Goal: Task Accomplishment & Management: Manage account settings

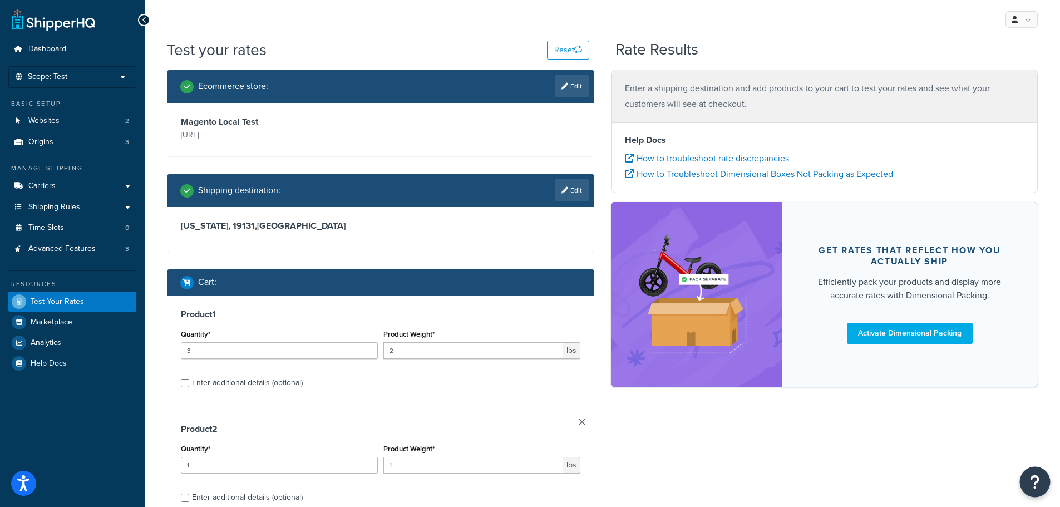
click at [1035, 491] on button "Open Resource Center" at bounding box center [1035, 482] width 31 height 31
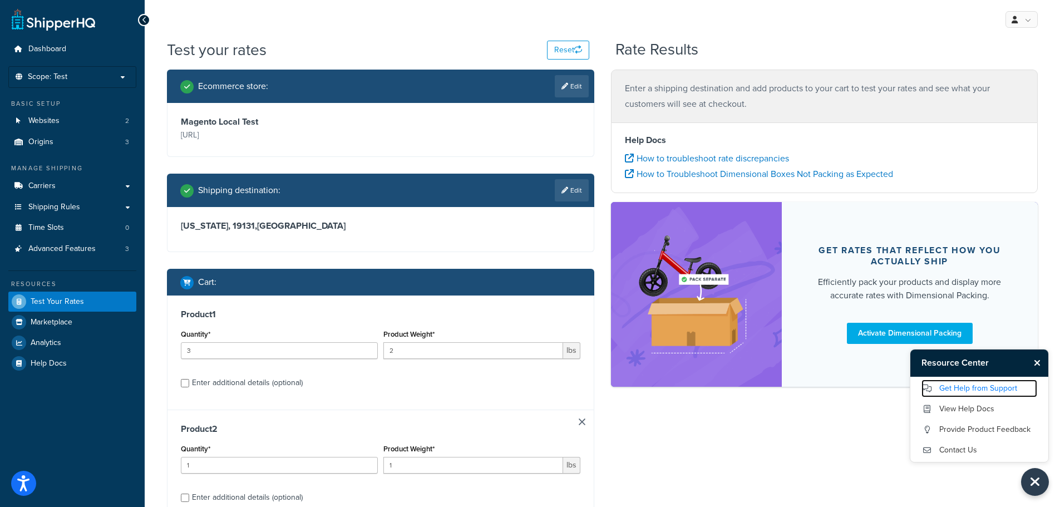
click at [968, 387] on link "Get Help from Support" at bounding box center [979, 388] width 116 height 18
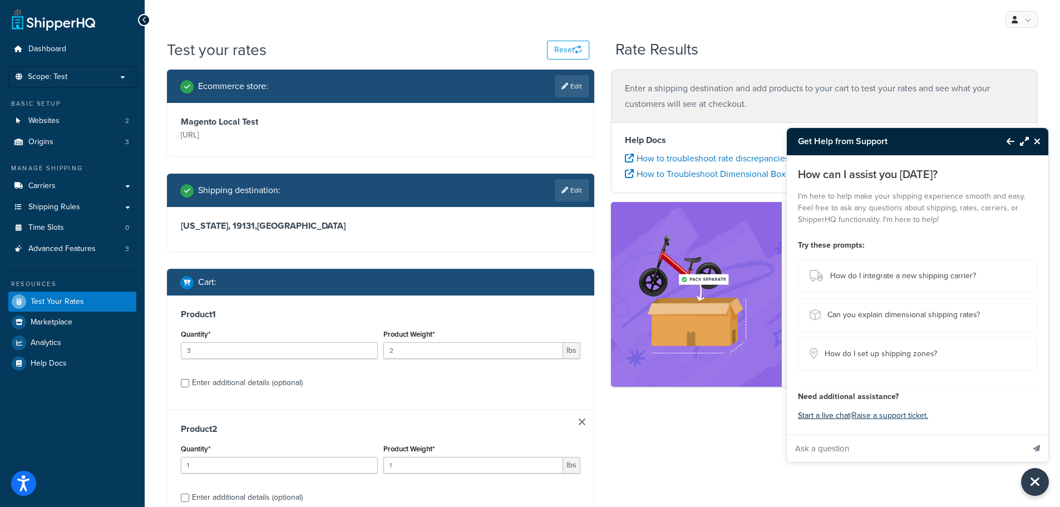
click at [822, 417] on button "Start a live chat" at bounding box center [824, 416] width 52 height 16
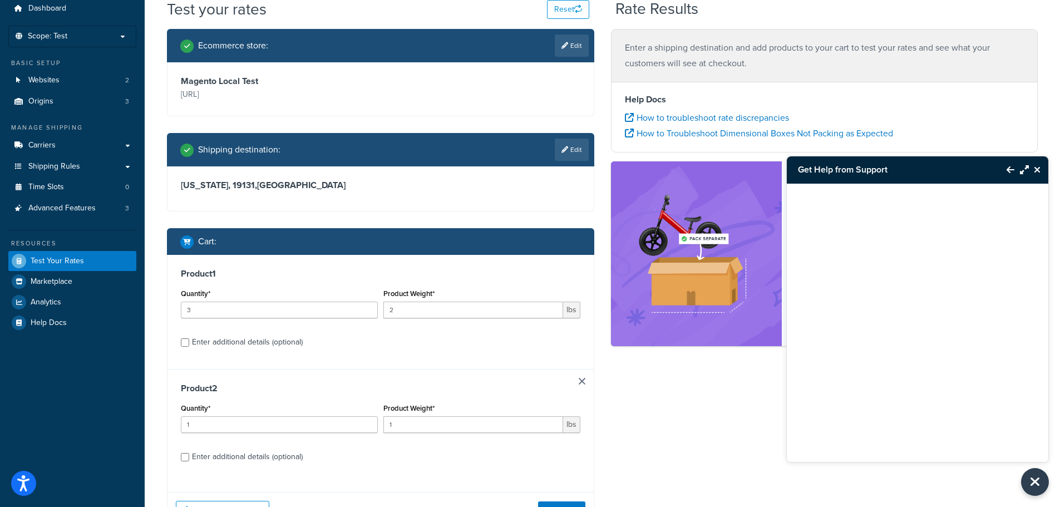
scroll to position [135, 0]
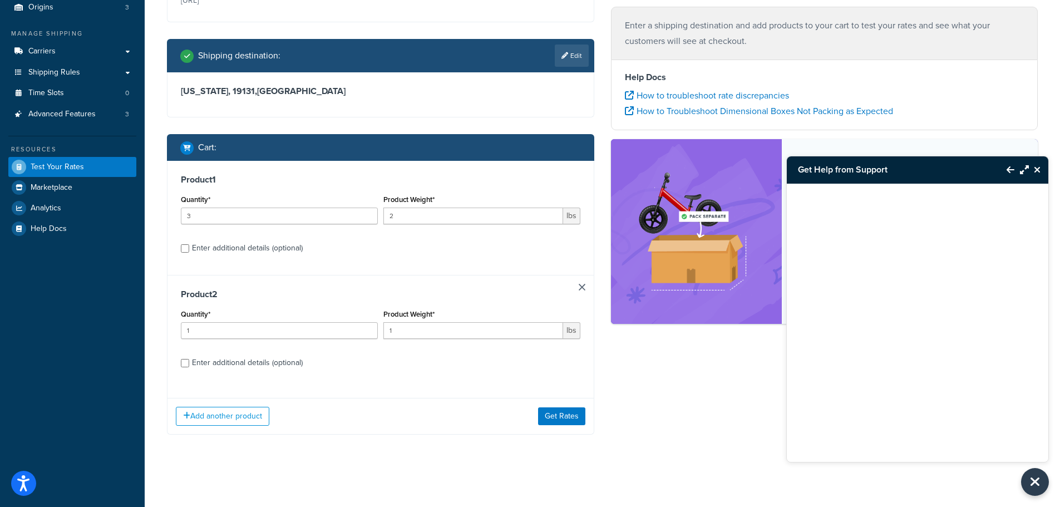
click at [196, 250] on div "Enter additional details (optional)" at bounding box center [247, 248] width 111 height 16
click at [189, 250] on input "Enter additional details (optional)" at bounding box center [185, 248] width 8 height 8
checkbox input "true"
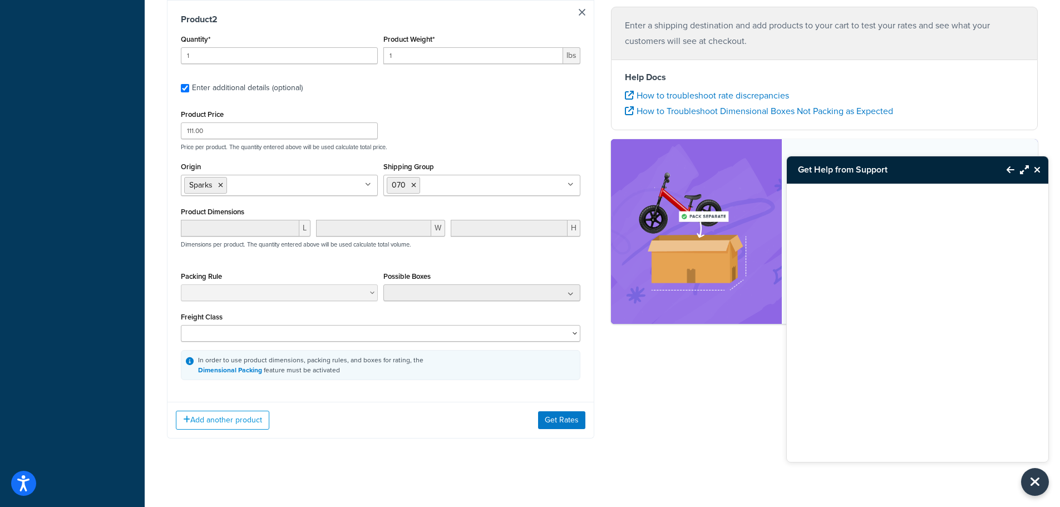
scroll to position [709, 0]
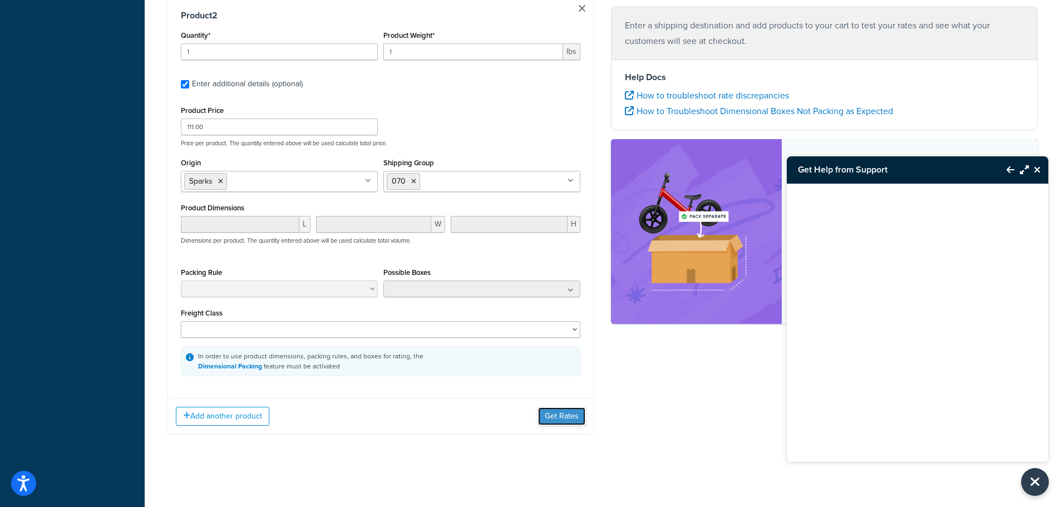
click at [548, 415] on button "Get Rates" at bounding box center [561, 416] width 47 height 18
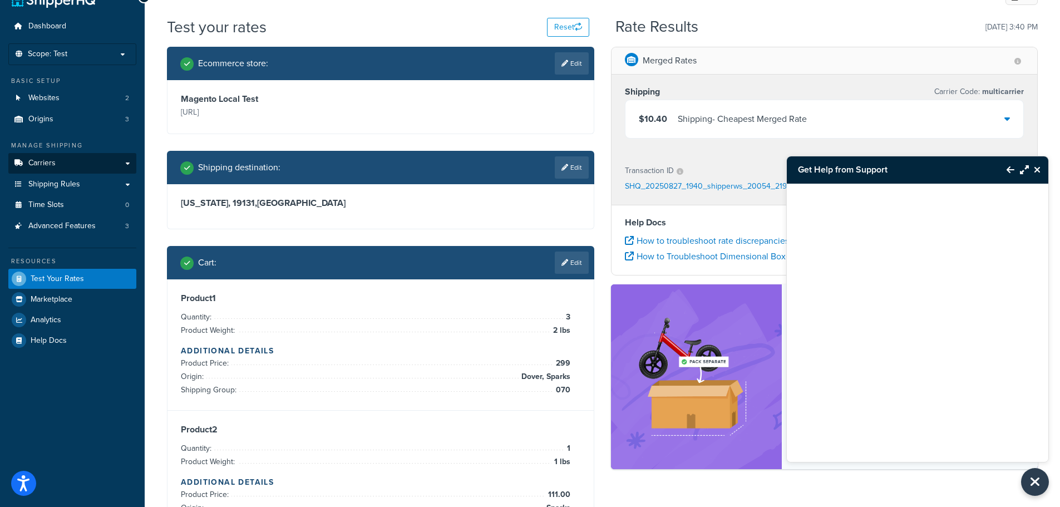
scroll to position [56, 0]
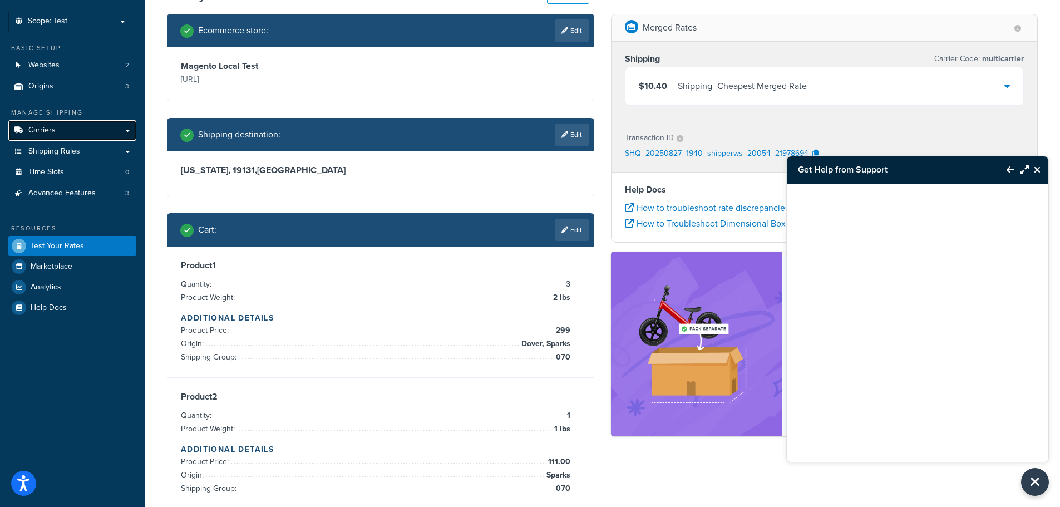
click at [119, 128] on link "Carriers" at bounding box center [72, 130] width 128 height 21
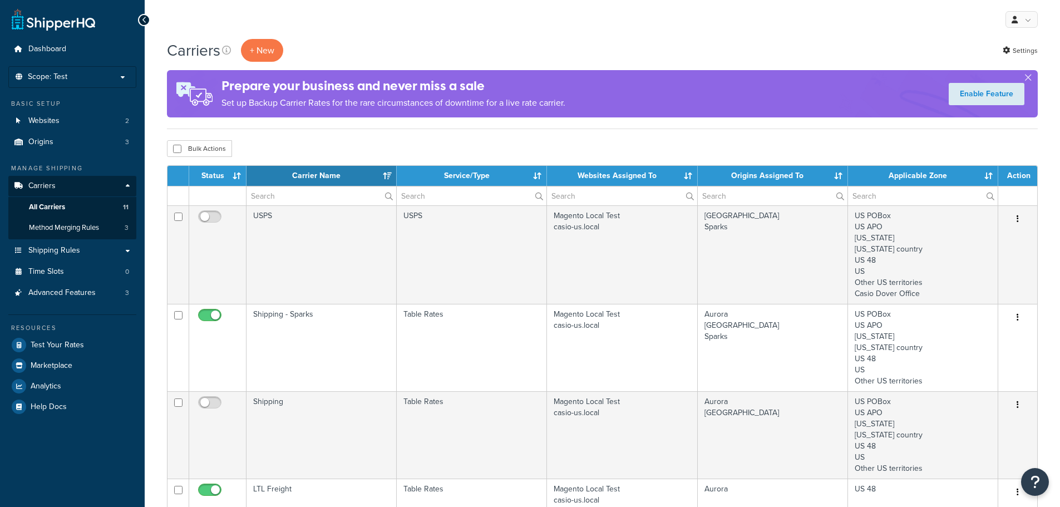
select select "15"
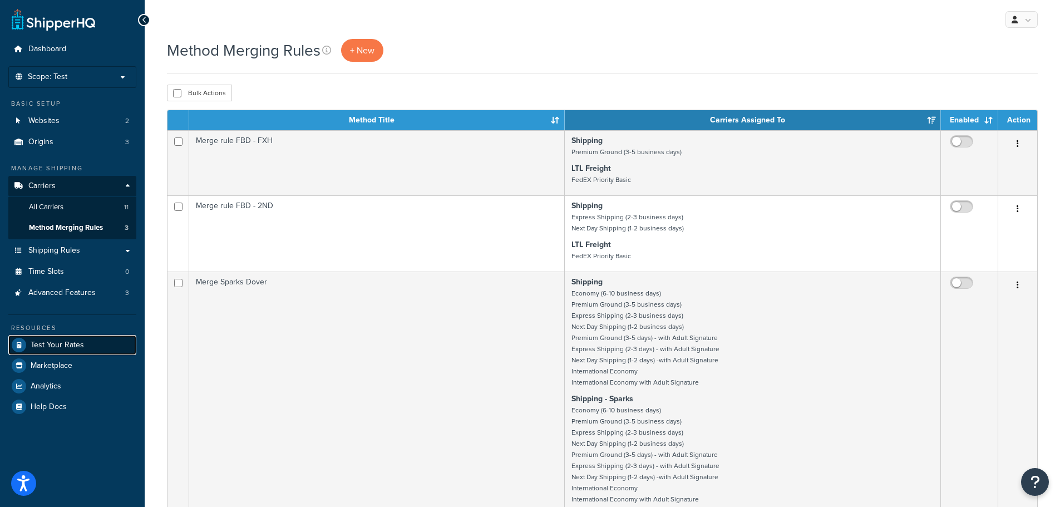
click at [58, 347] on span "Test Your Rates" at bounding box center [57, 344] width 53 height 9
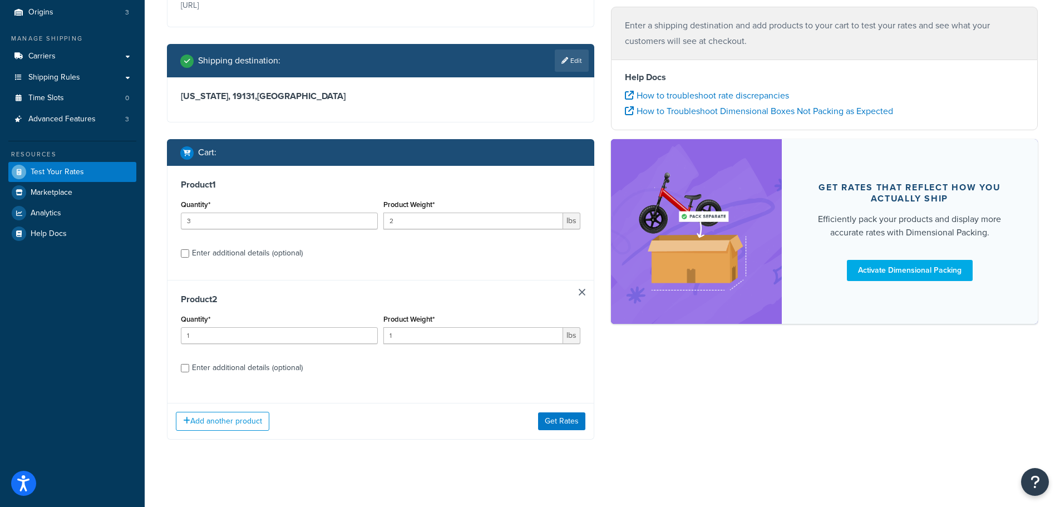
scroll to position [135, 0]
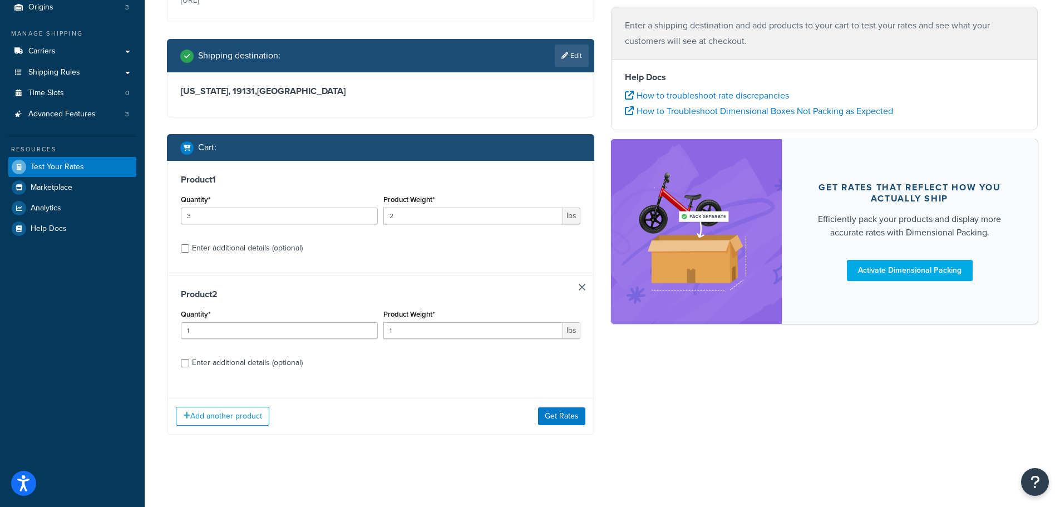
click at [192, 362] on div "Enter additional details (optional)" at bounding box center [247, 363] width 111 height 16
click at [189, 362] on input "Enter additional details (optional)" at bounding box center [185, 363] width 8 height 8
checkbox input "true"
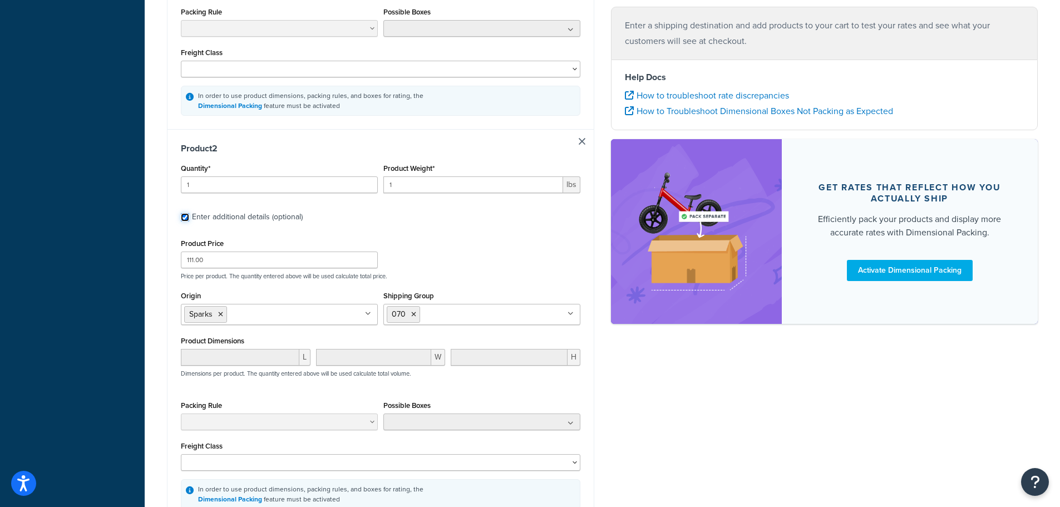
scroll to position [580, 0]
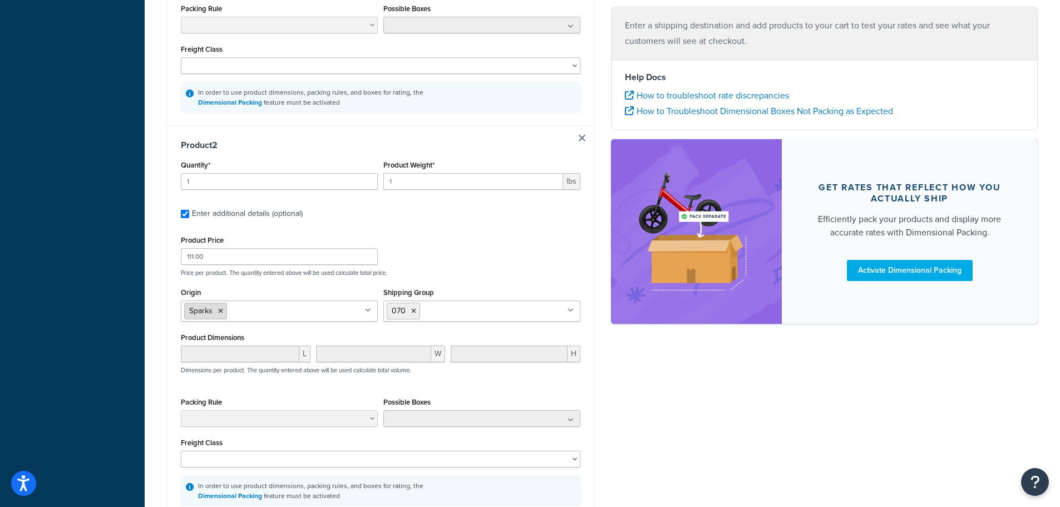
click at [220, 312] on icon at bounding box center [220, 311] width 5 height 7
click at [446, 263] on div "Product Price 111.00 Price per product. The quantity entered above will be used…" at bounding box center [380, 255] width 405 height 44
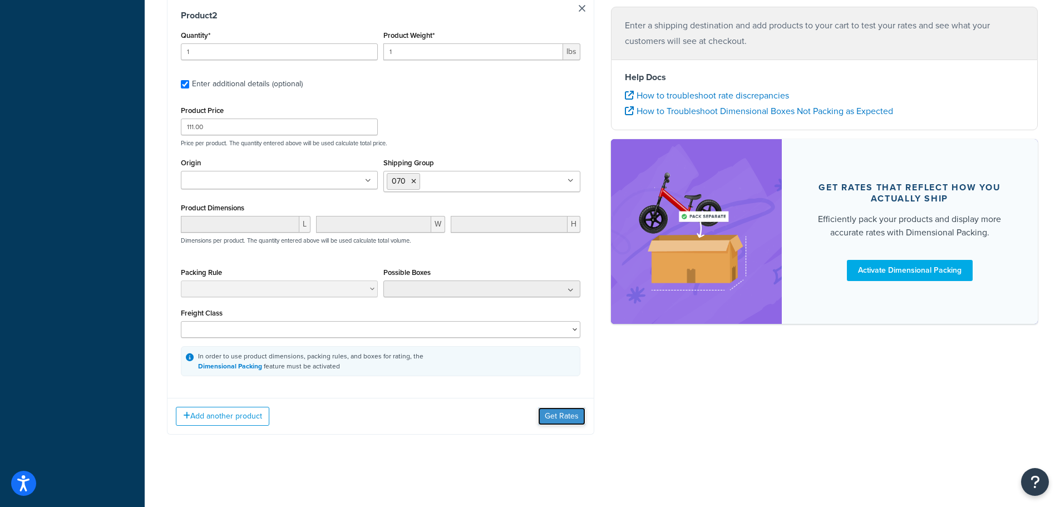
click at [558, 418] on button "Get Rates" at bounding box center [561, 416] width 47 height 18
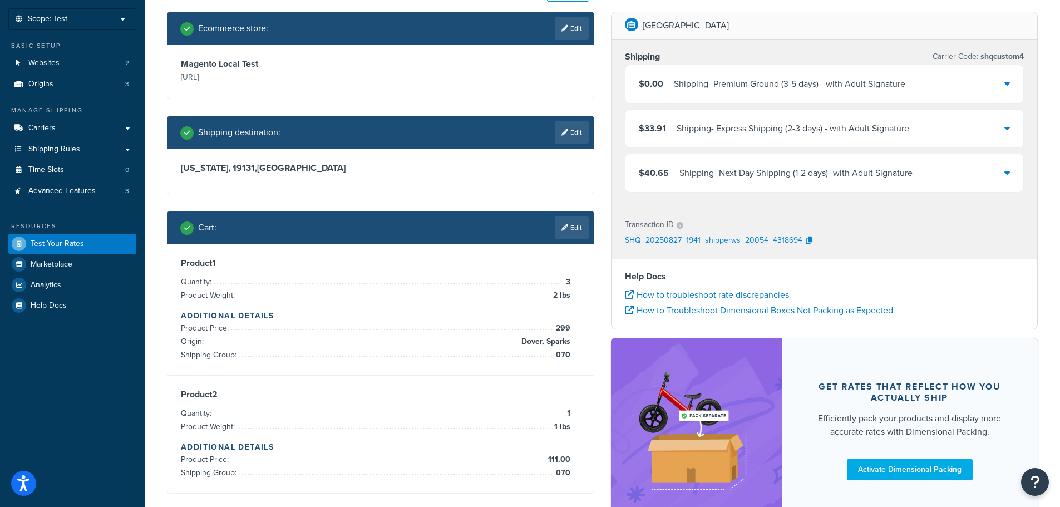
scroll to position [0, 0]
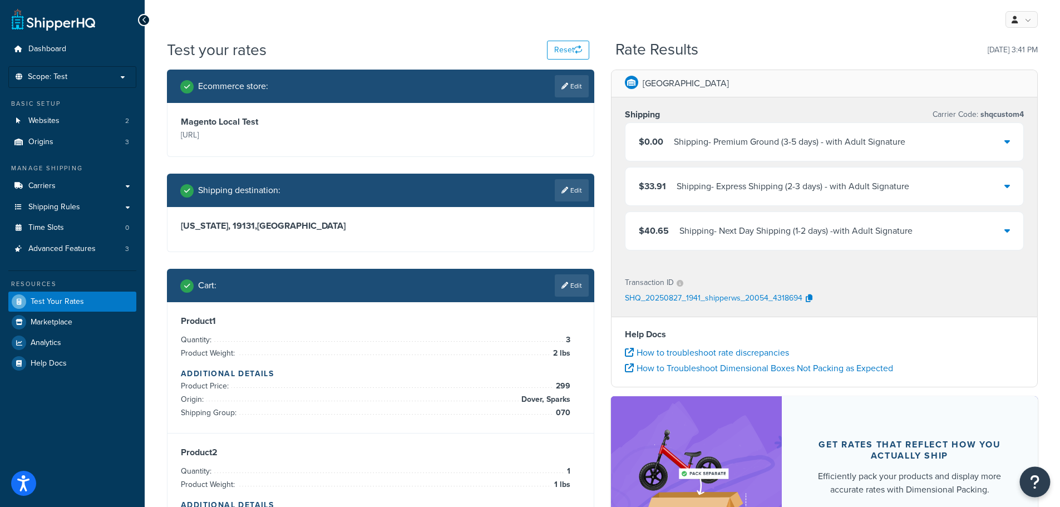
click at [1036, 485] on icon "Open Resource Center" at bounding box center [1035, 482] width 11 height 16
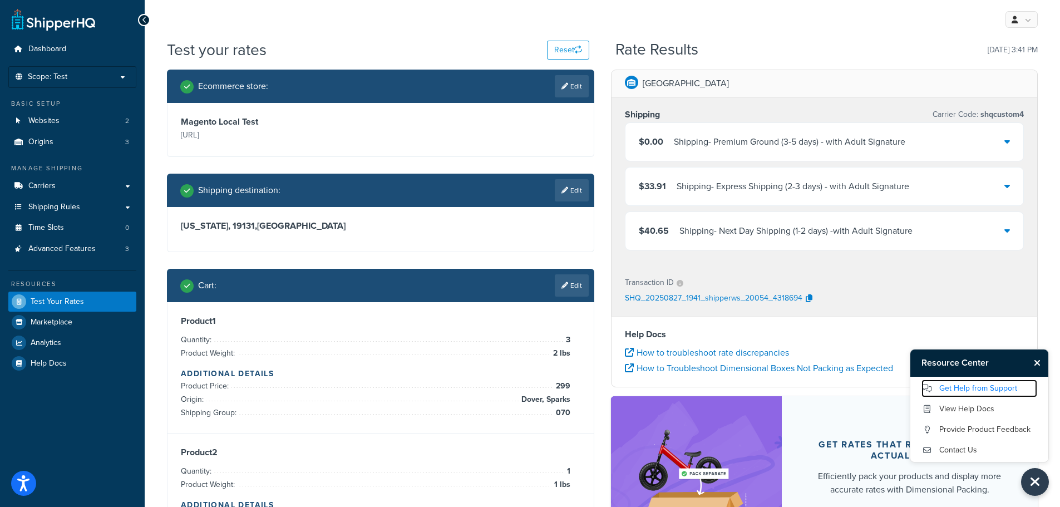
click at [981, 386] on link "Get Help from Support" at bounding box center [979, 388] width 116 height 18
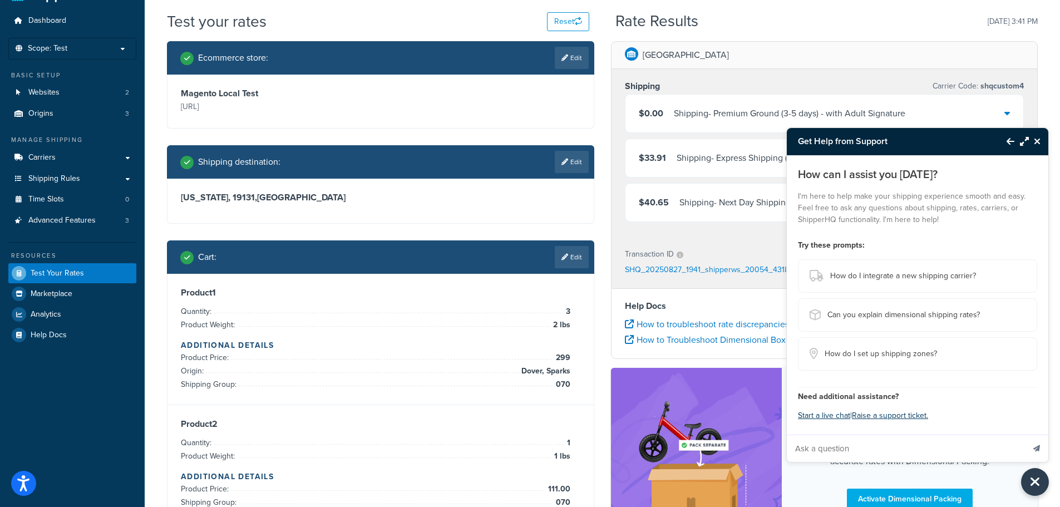
scroll to position [56, 0]
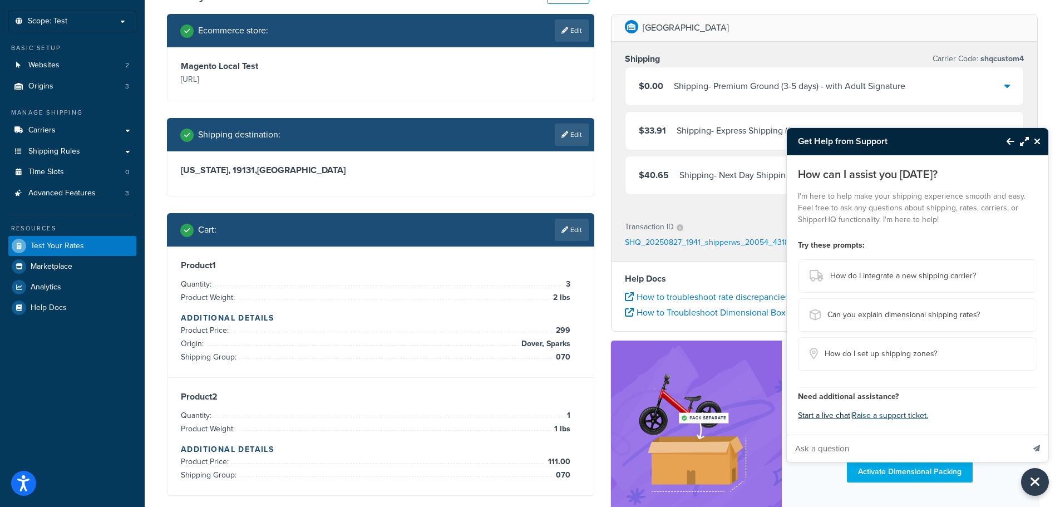
click at [823, 413] on button "Start a live chat" at bounding box center [824, 416] width 52 height 16
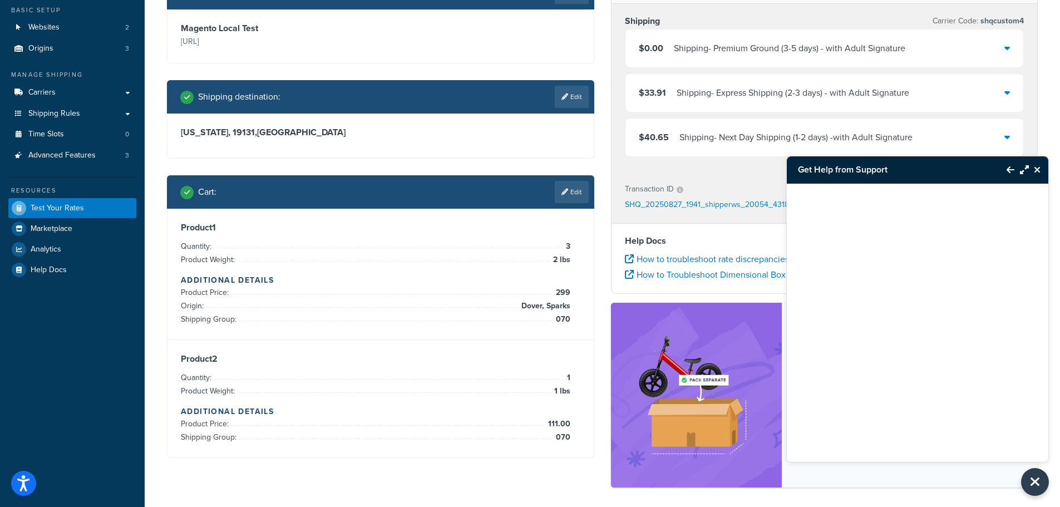
scroll to position [111, 0]
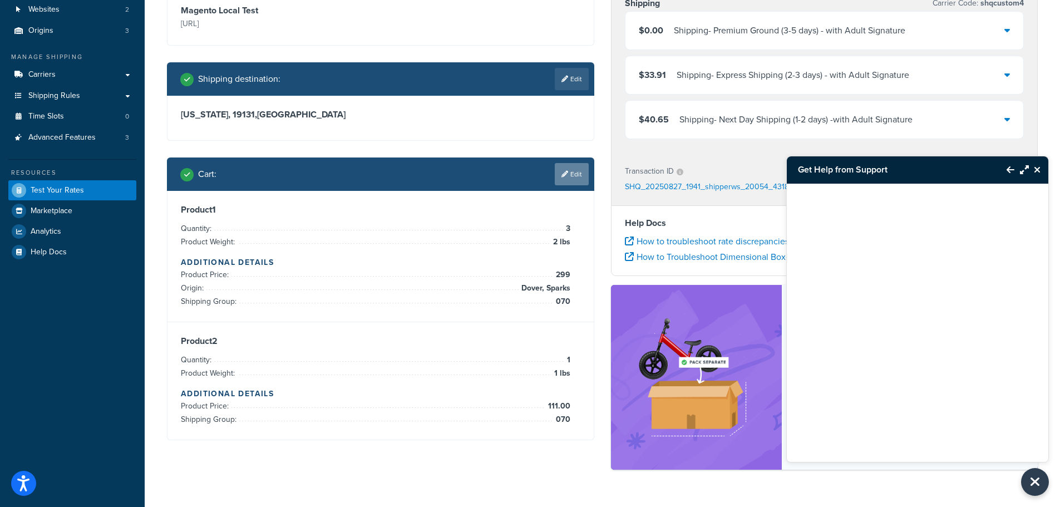
click at [562, 174] on icon at bounding box center [564, 174] width 7 height 7
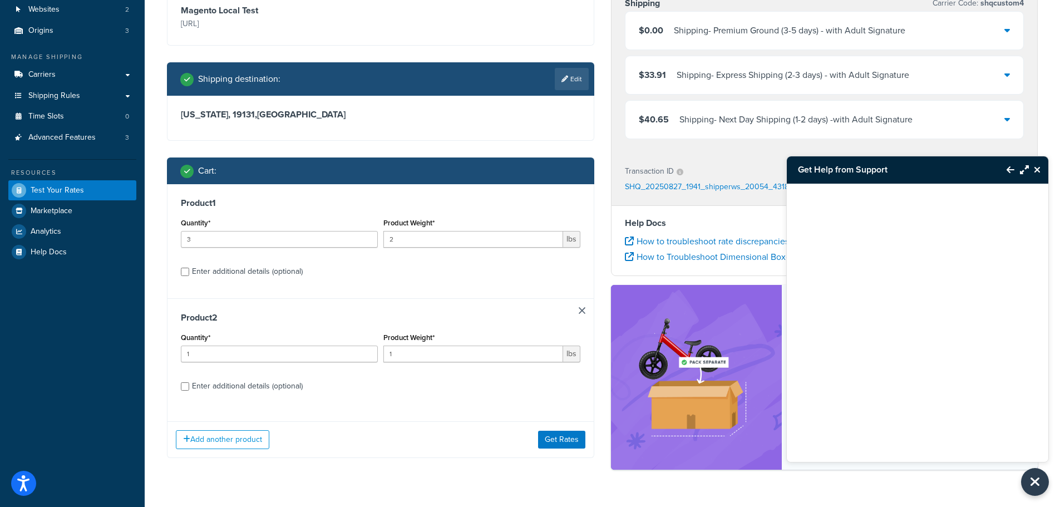
click at [201, 267] on div "Enter additional details (optional)" at bounding box center [247, 272] width 111 height 16
click at [189, 268] on input "Enter additional details (optional)" at bounding box center [185, 272] width 8 height 8
checkbox input "true"
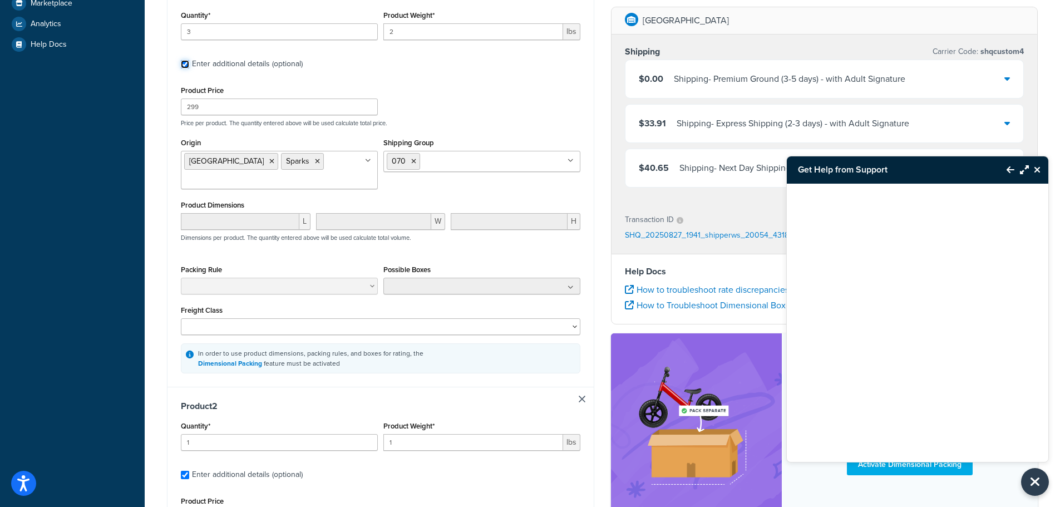
scroll to position [320, 0]
click at [269, 161] on icon at bounding box center [271, 160] width 5 height 7
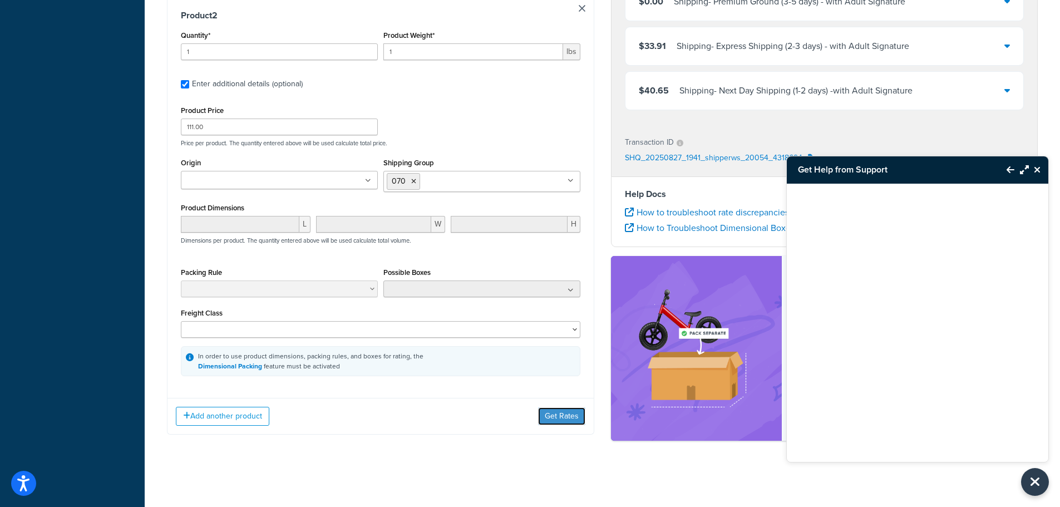
click at [554, 422] on button "Get Rates" at bounding box center [561, 416] width 47 height 18
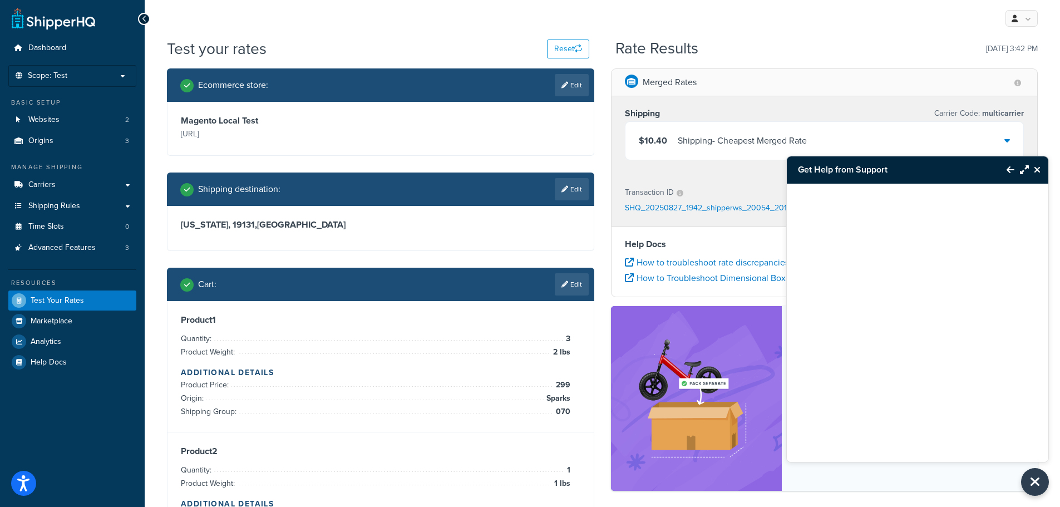
scroll to position [0, 0]
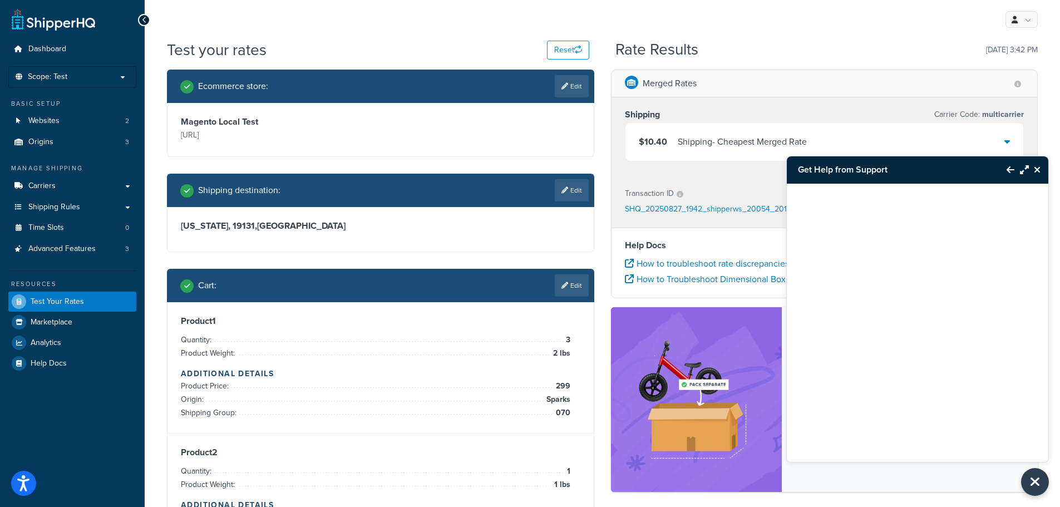
click at [1004, 136] on div at bounding box center [1007, 142] width 6 height 16
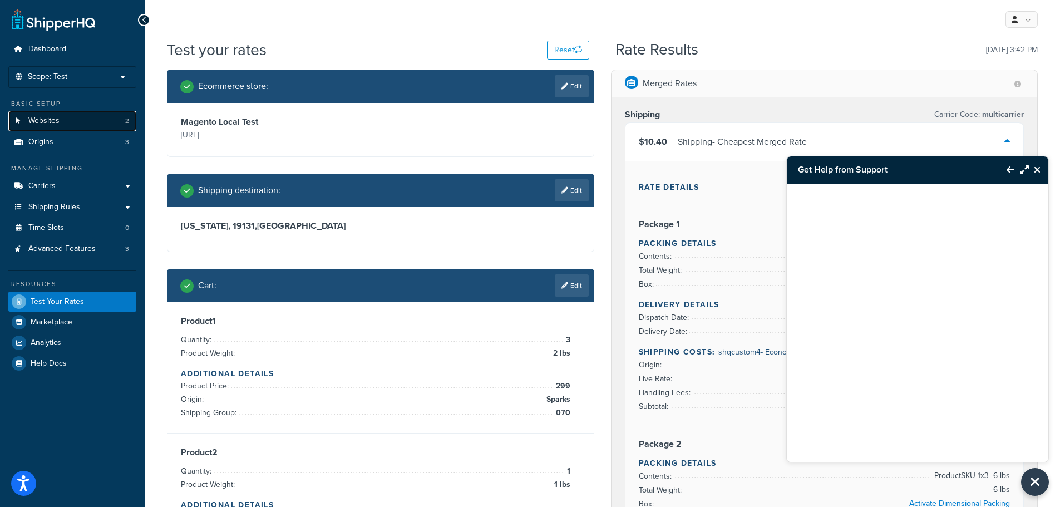
click at [111, 120] on link "Websites 2" at bounding box center [72, 121] width 128 height 21
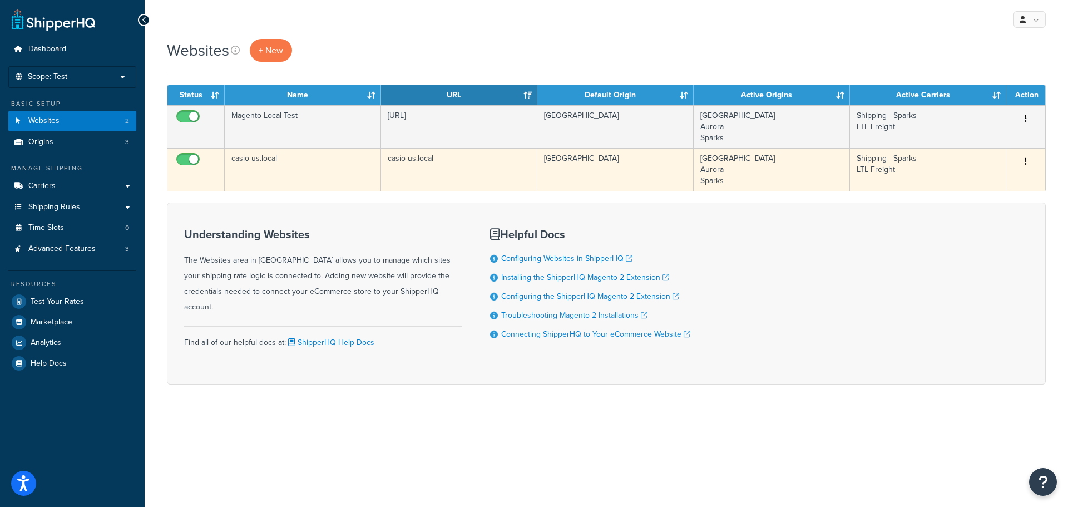
click at [1025, 161] on icon "button" at bounding box center [1026, 161] width 2 height 8
click at [964, 184] on link "Edit" at bounding box center [981, 183] width 88 height 23
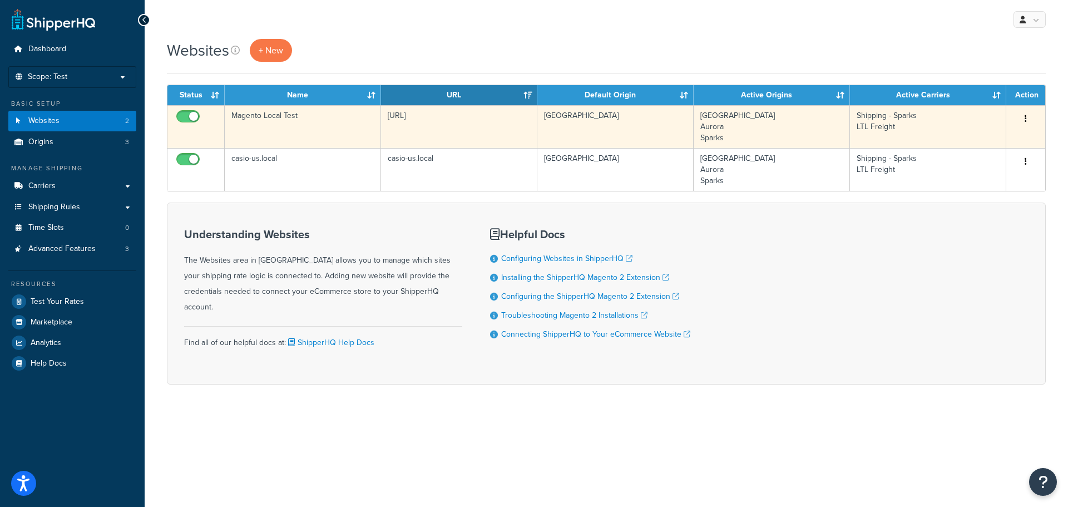
click at [1026, 115] on icon "button" at bounding box center [1026, 119] width 2 height 8
click at [967, 144] on link "Edit" at bounding box center [981, 141] width 88 height 23
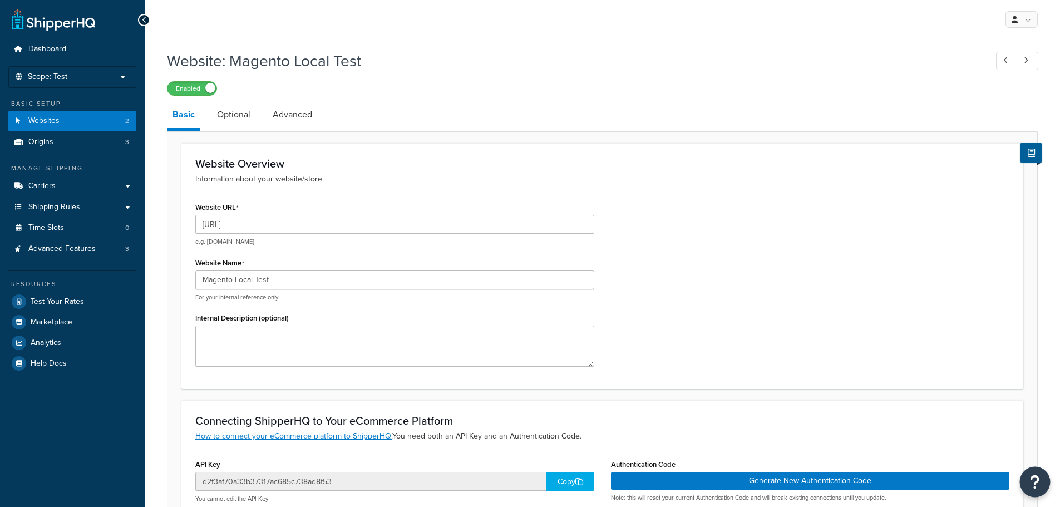
click at [1041, 491] on button "Open Resource Center" at bounding box center [1035, 482] width 31 height 31
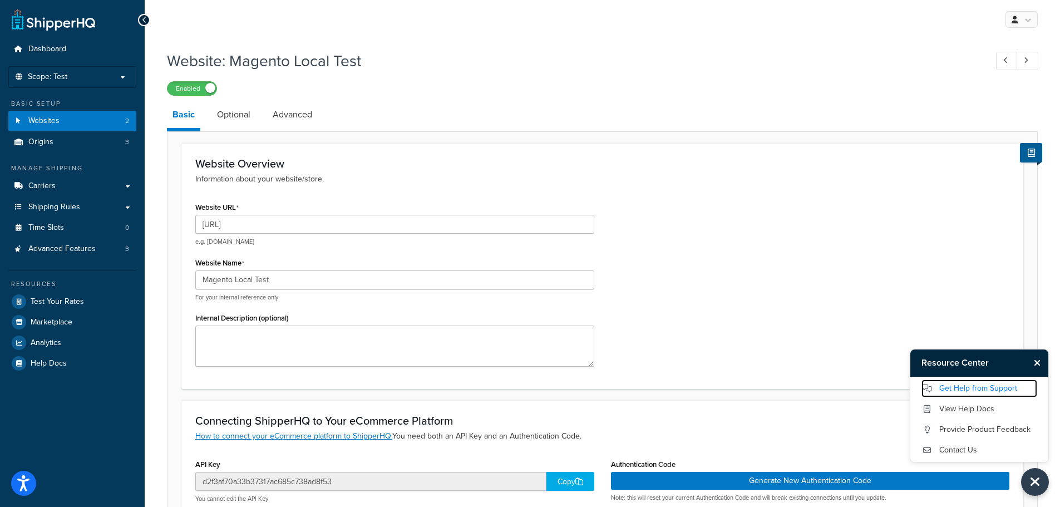
click at [961, 387] on link "Get Help from Support" at bounding box center [979, 388] width 116 height 18
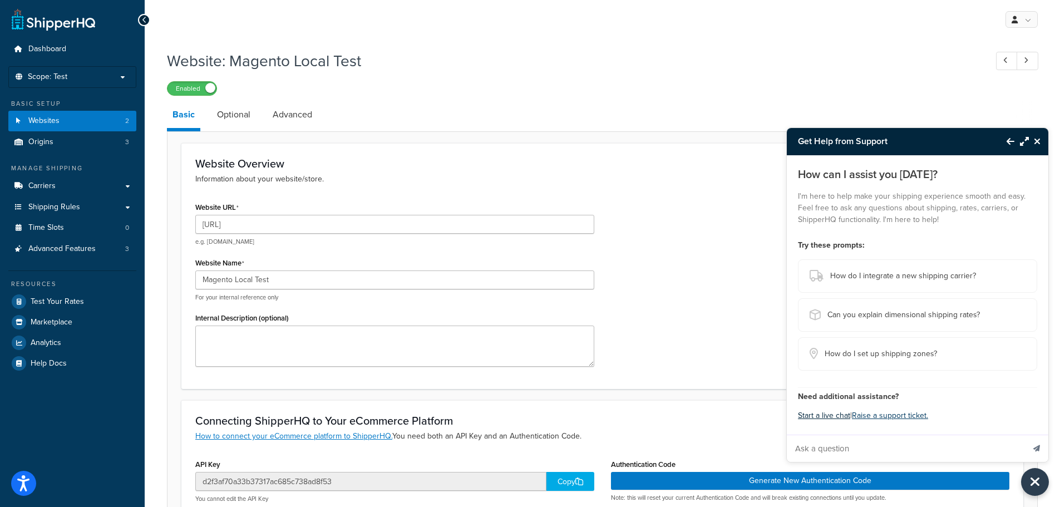
click at [817, 416] on button "Start a live chat" at bounding box center [824, 416] width 52 height 16
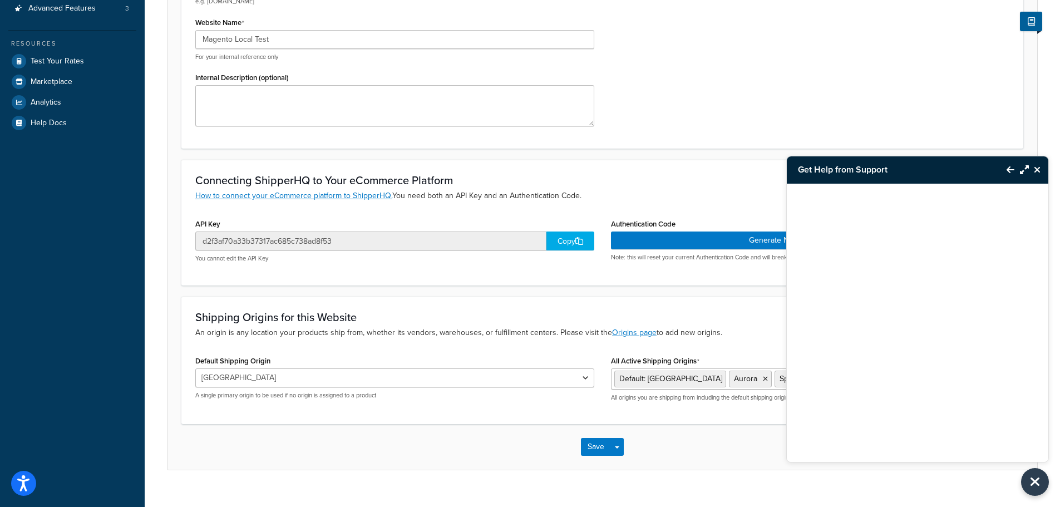
scroll to position [259, 0]
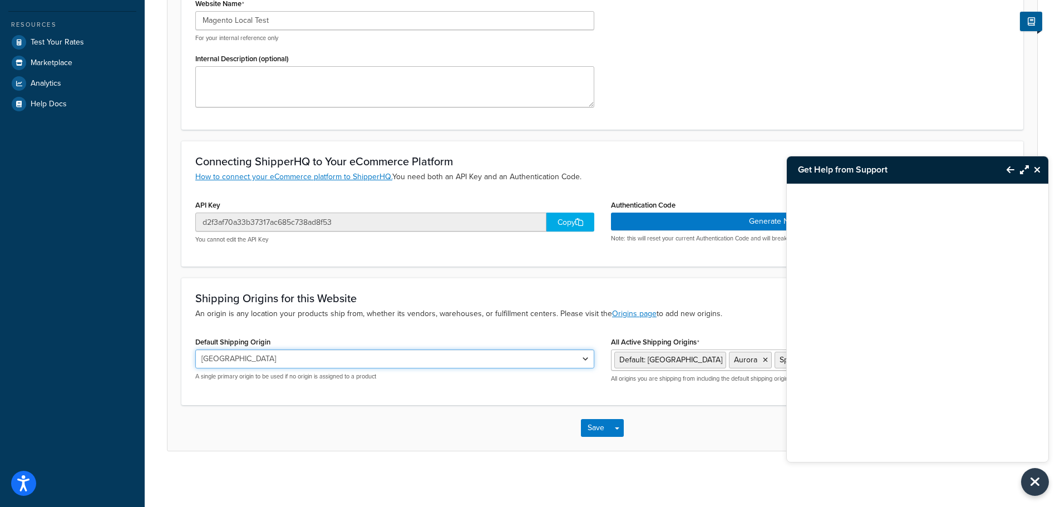
click at [586, 357] on select "Dover Aurora Sparks" at bounding box center [394, 358] width 399 height 19
drag, startPoint x: 588, startPoint y: 354, endPoint x: 590, endPoint y: 344, distance: 10.7
click at [588, 354] on select "Dover Aurora Sparks" at bounding box center [394, 358] width 399 height 19
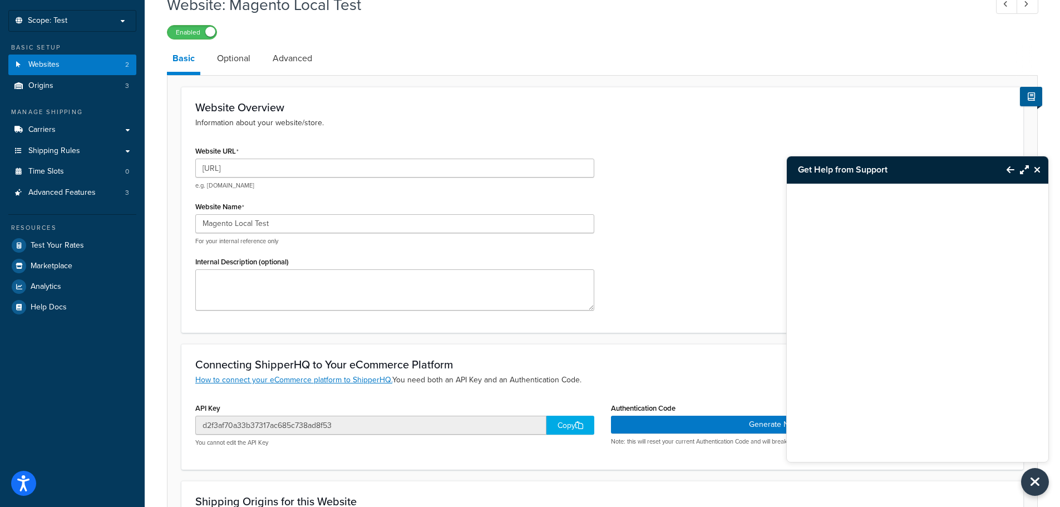
scroll to position [56, 0]
click at [123, 152] on link "Shipping Rules" at bounding box center [72, 151] width 128 height 21
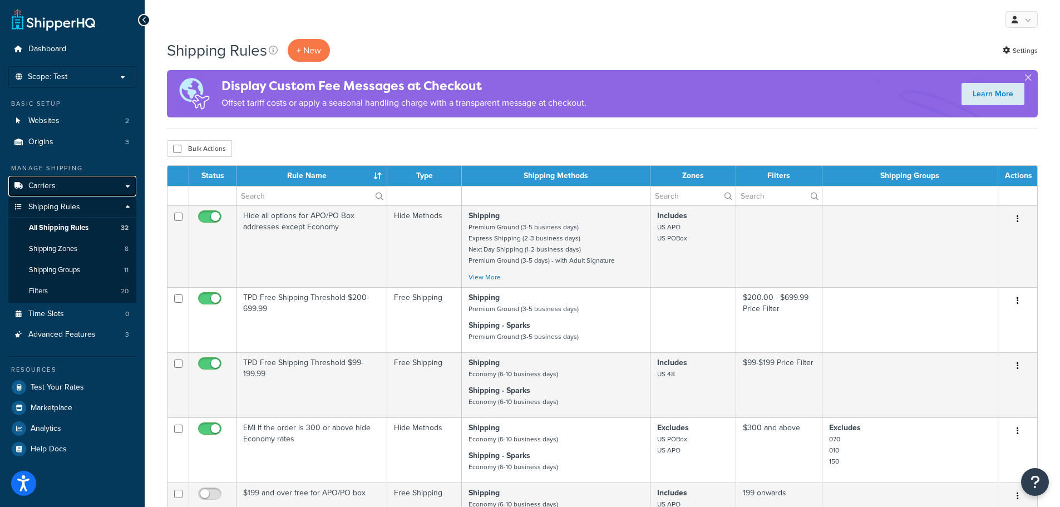
click at [92, 186] on link "Carriers" at bounding box center [72, 186] width 128 height 21
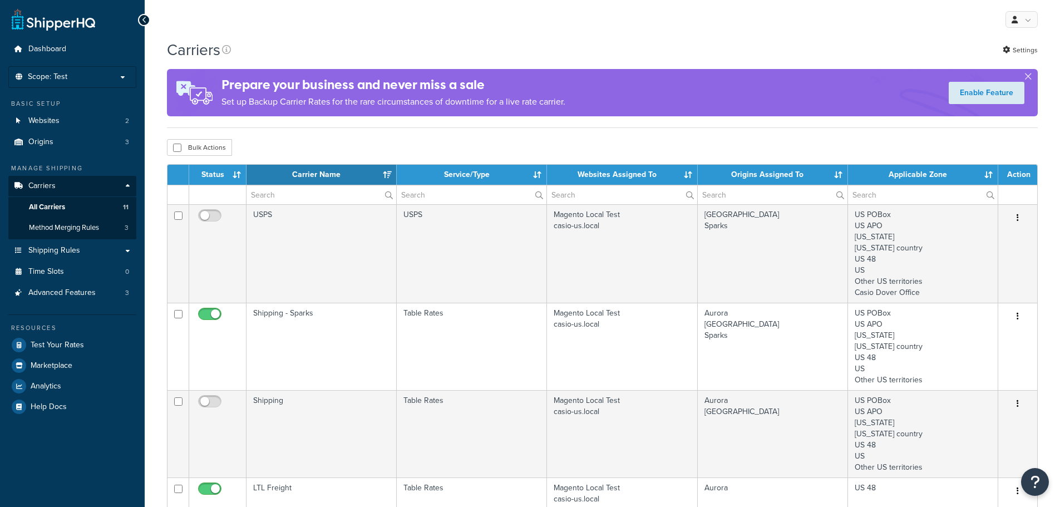
select select "15"
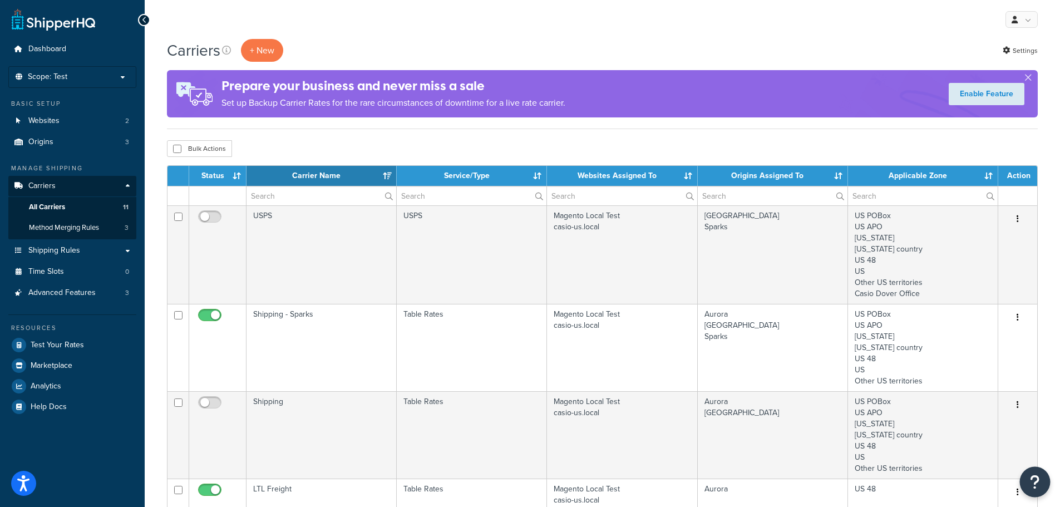
click at [1040, 479] on button "Open Resource Center" at bounding box center [1035, 482] width 31 height 31
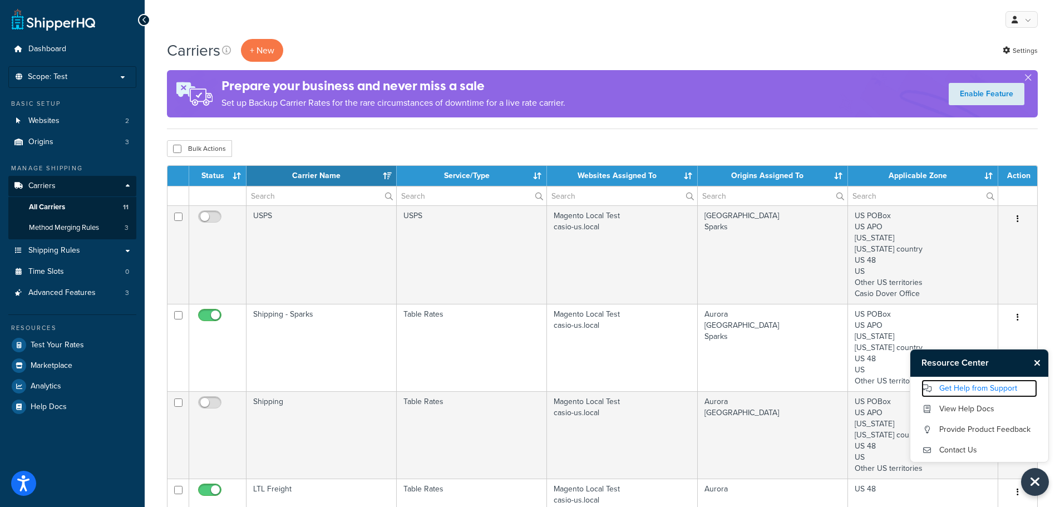
click at [978, 390] on link "Get Help from Support" at bounding box center [979, 388] width 116 height 18
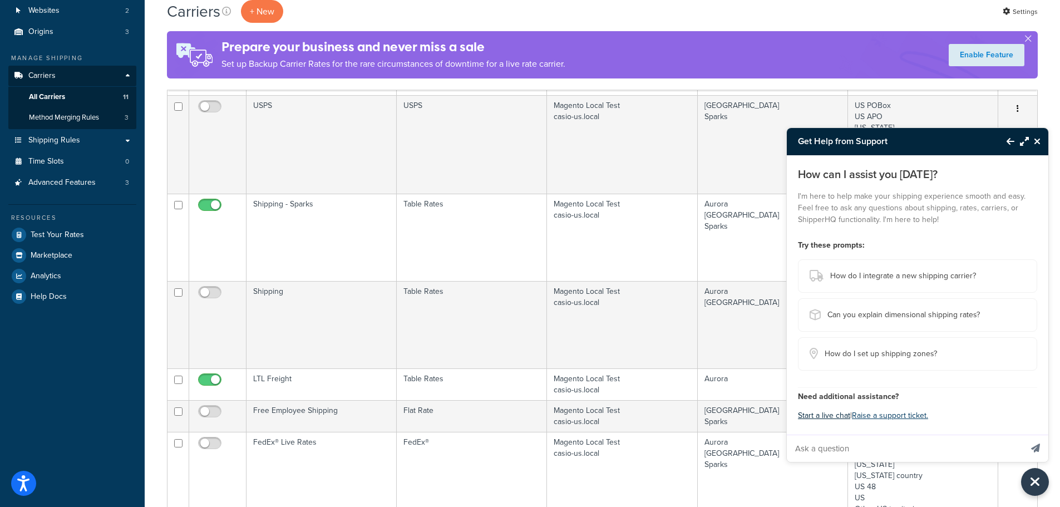
scroll to position [111, 0]
click at [832, 418] on button "Start a live chat" at bounding box center [824, 416] width 52 height 16
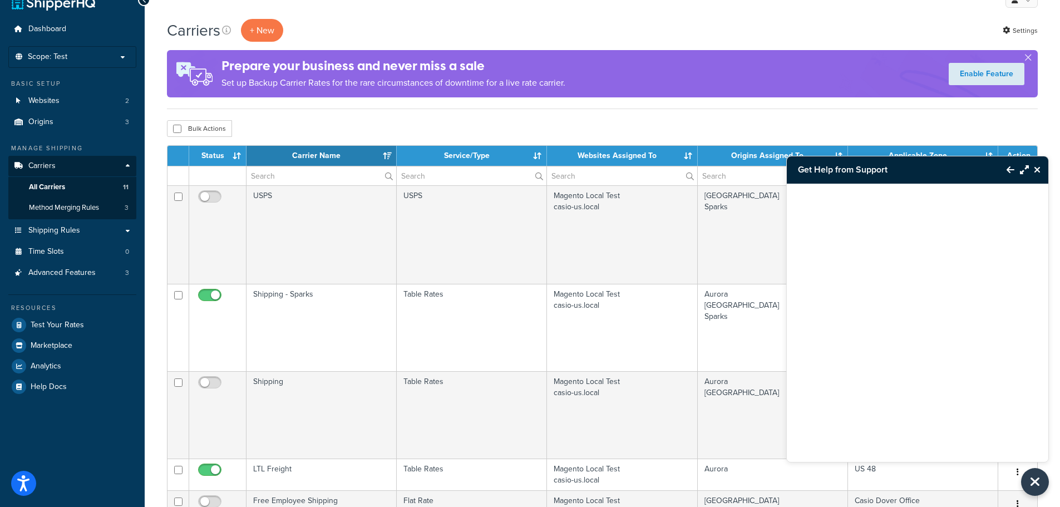
scroll to position [0, 0]
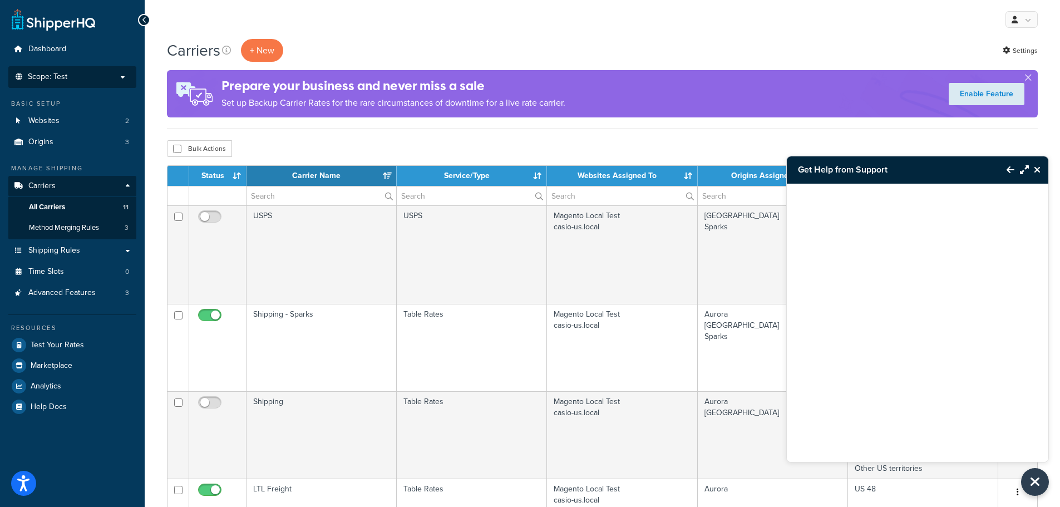
click at [125, 78] on p "Scope: Test" at bounding box center [72, 76] width 118 height 9
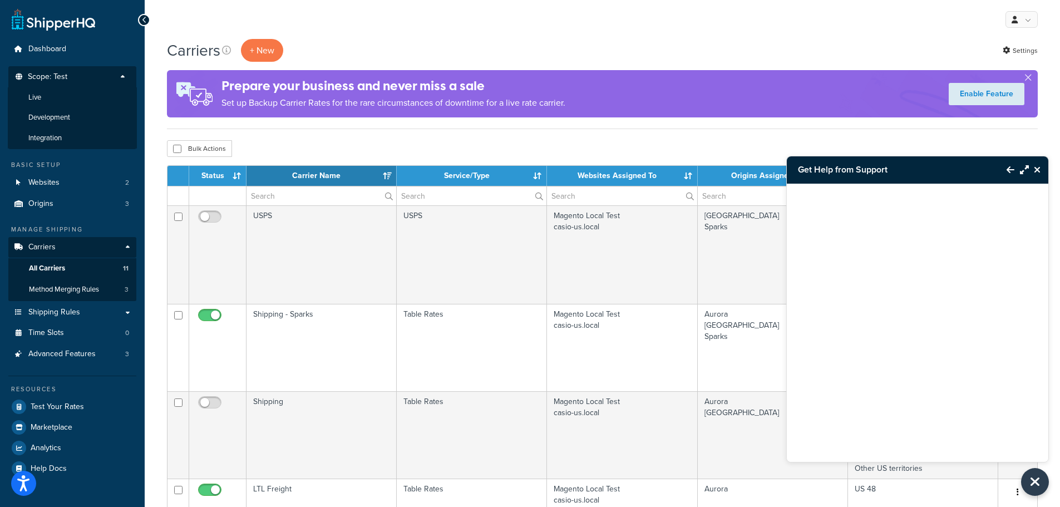
click at [125, 78] on p "Scope: Test" at bounding box center [72, 79] width 118 height 15
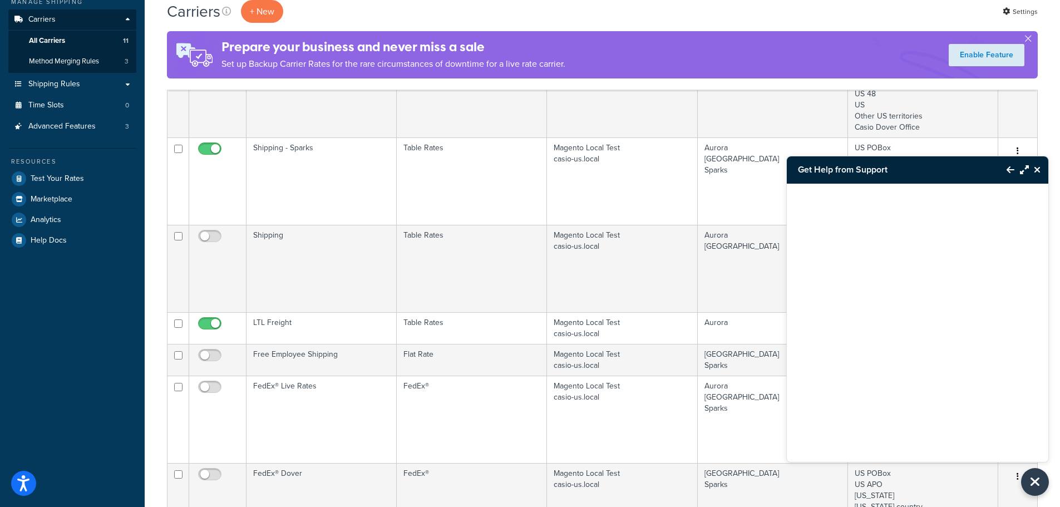
scroll to position [167, 0]
